Goal: Information Seeking & Learning: Learn about a topic

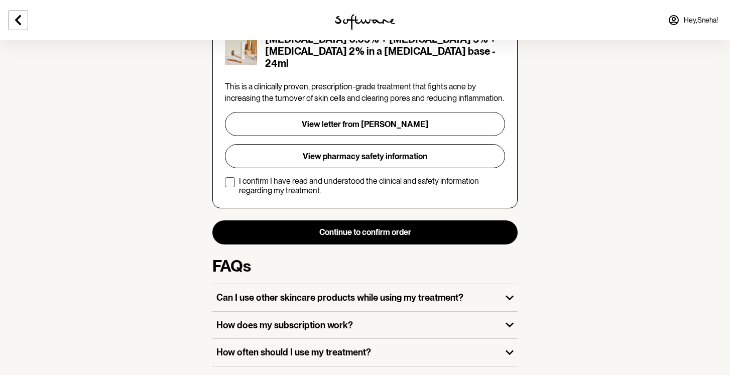
scroll to position [244, 0]
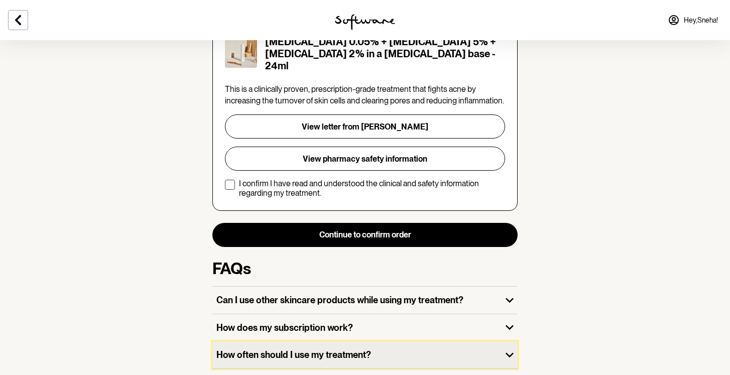
click at [508, 353] on icon "button" at bounding box center [510, 355] width 8 height 5
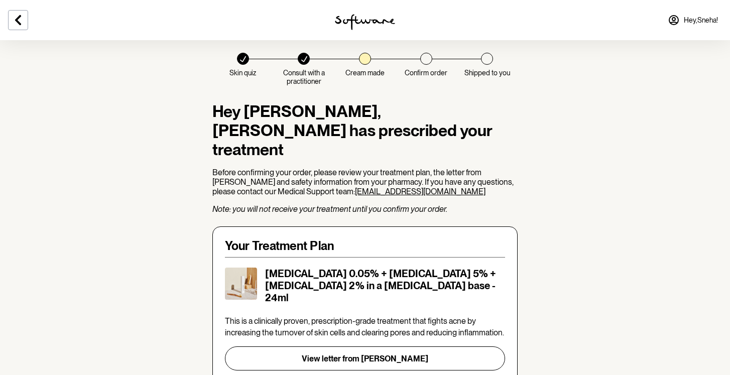
scroll to position [0, 0]
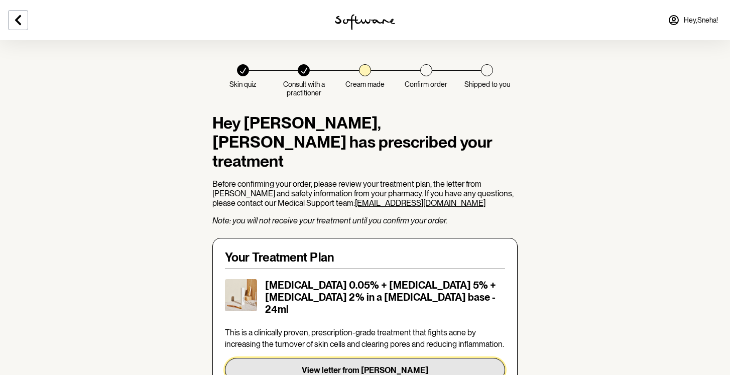
click at [428, 358] on button "View letter from [PERSON_NAME]" at bounding box center [365, 370] width 280 height 24
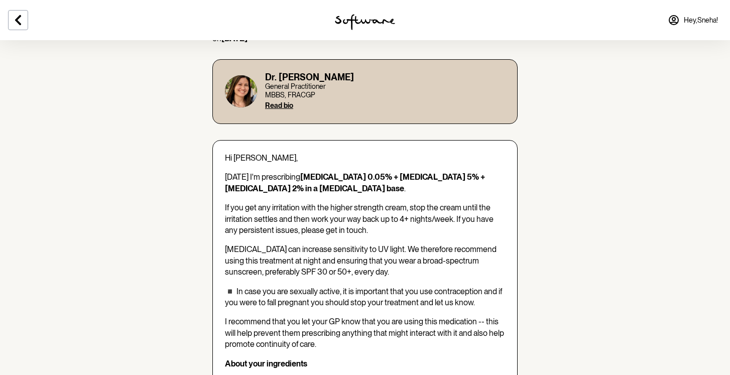
scroll to position [117, 0]
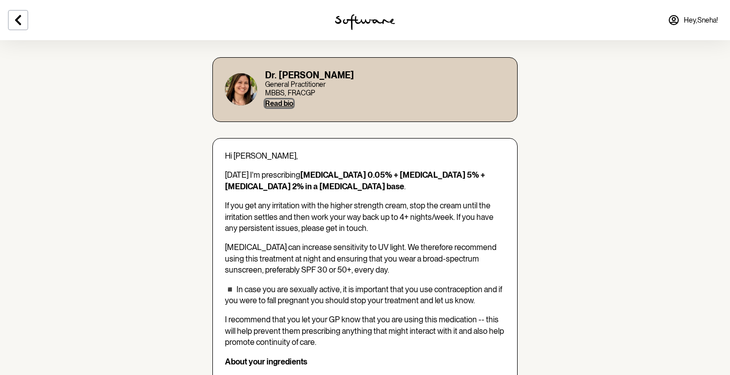
click at [282, 100] on button "Read bio" at bounding box center [279, 103] width 28 height 8
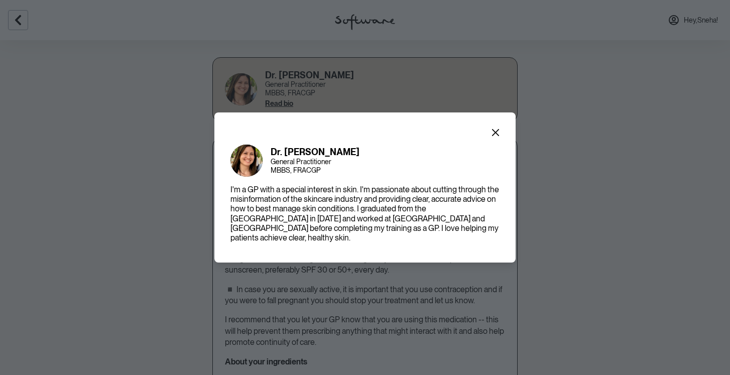
click at [302, 63] on div "Dr. [PERSON_NAME]-Hor General Practitioner MBBS, FRACGP I'm a GP with a special…" at bounding box center [365, 187] width 730 height 375
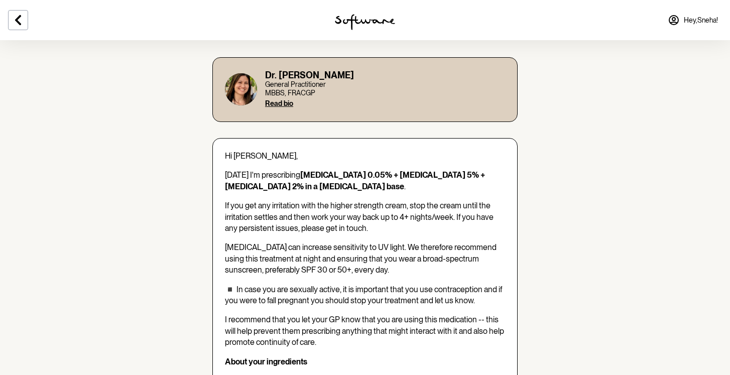
click at [241, 93] on img at bounding box center [241, 89] width 32 height 32
